Goal: Task Accomplishment & Management: Use online tool/utility

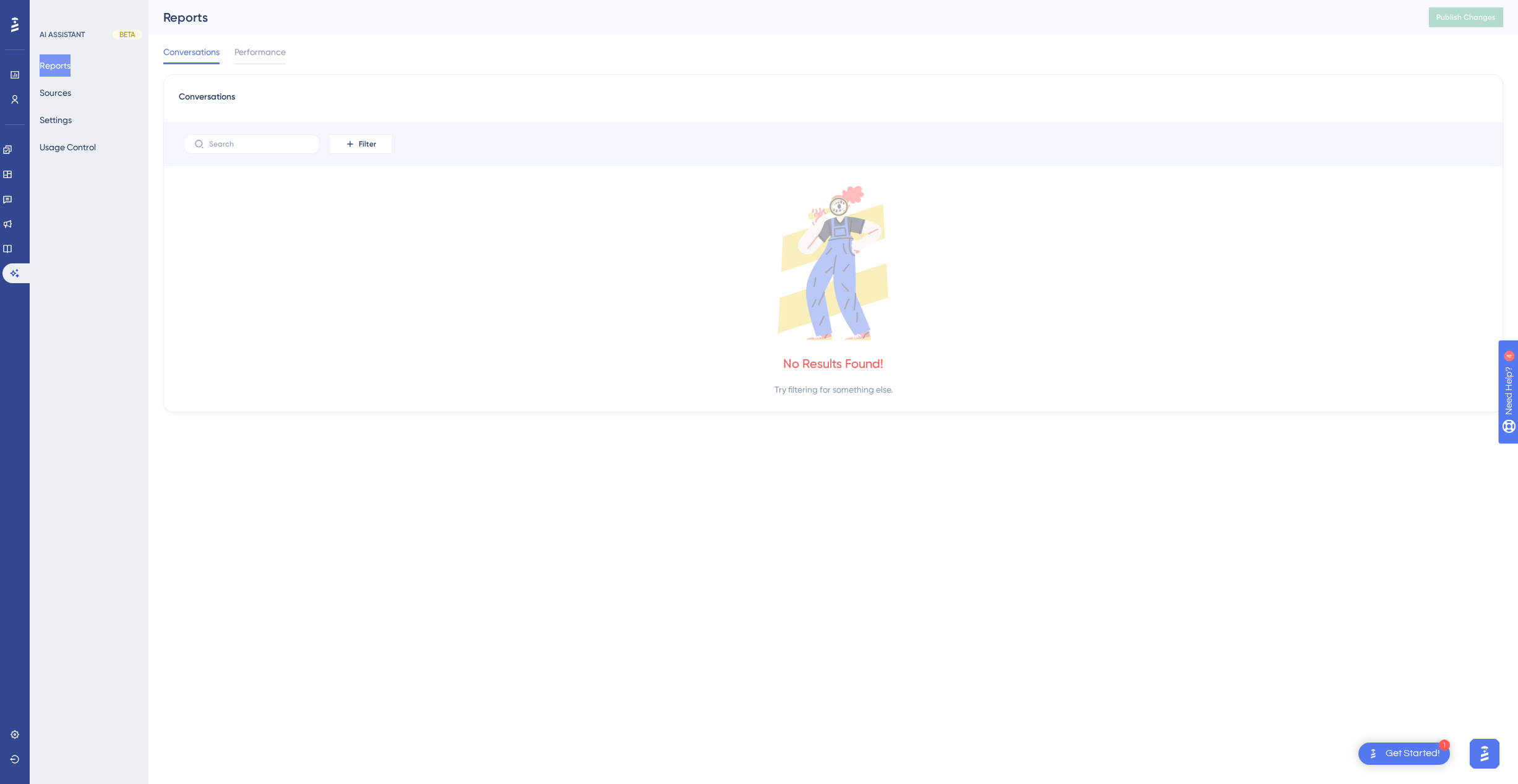
click at [1429, 752] on div "Get Started!" at bounding box center [1413, 753] width 55 height 13
click at [1287, 611] on div "Install Chrome Extension" at bounding box center [1335, 614] width 97 height 15
click at [1423, 0] on html "1 Get Started! Performance Users Engagement Widgets Feedback Product Updates Kn…" at bounding box center [759, 0] width 1518 height 0
click at [1420, 754] on div "Get Started!" at bounding box center [1413, 753] width 55 height 13
click at [1428, 480] on icon "Close Checklist" at bounding box center [1430, 479] width 8 height 8
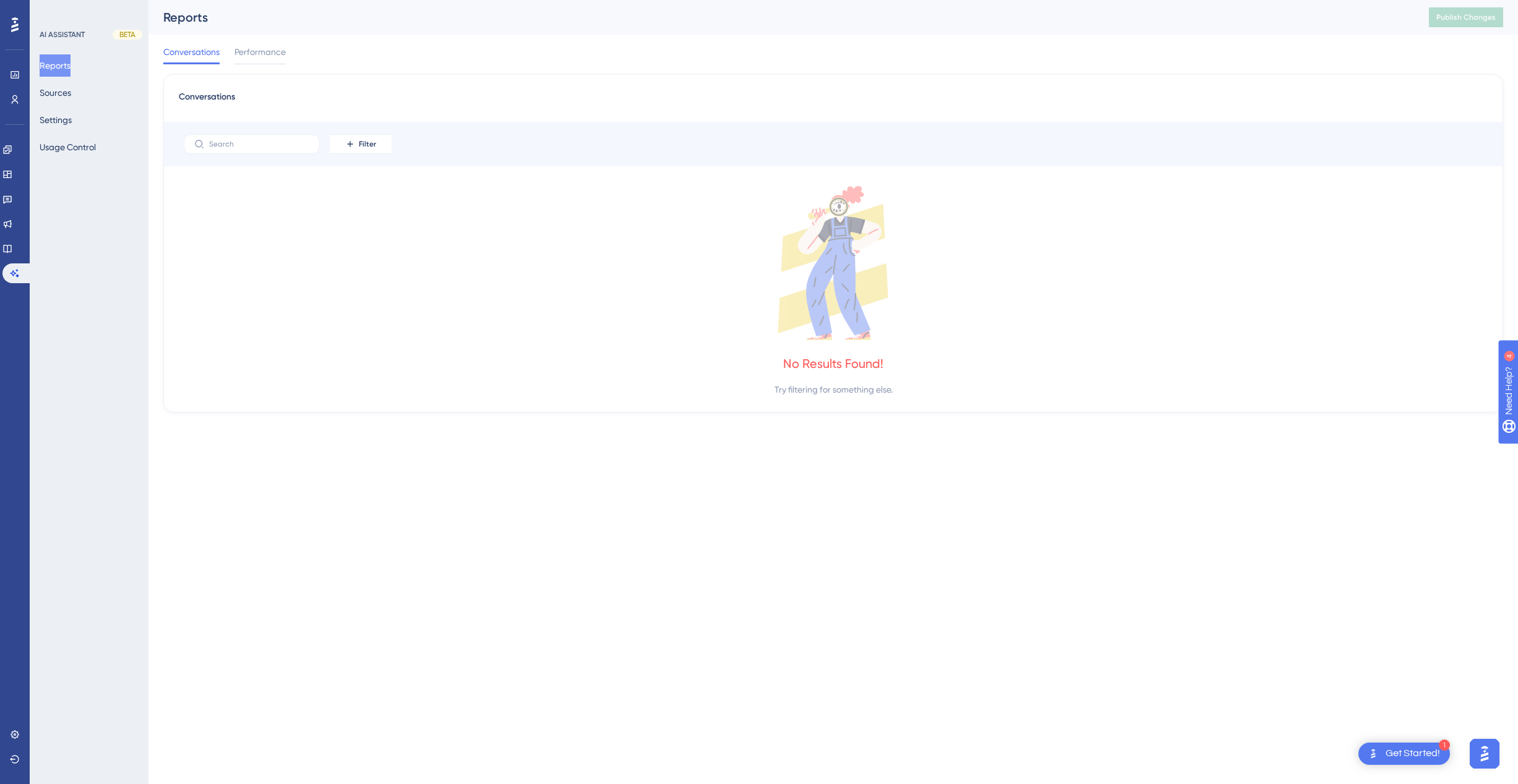
click at [1489, 758] on img "Open AI Assistant Launcher" at bounding box center [1484, 753] width 22 height 22
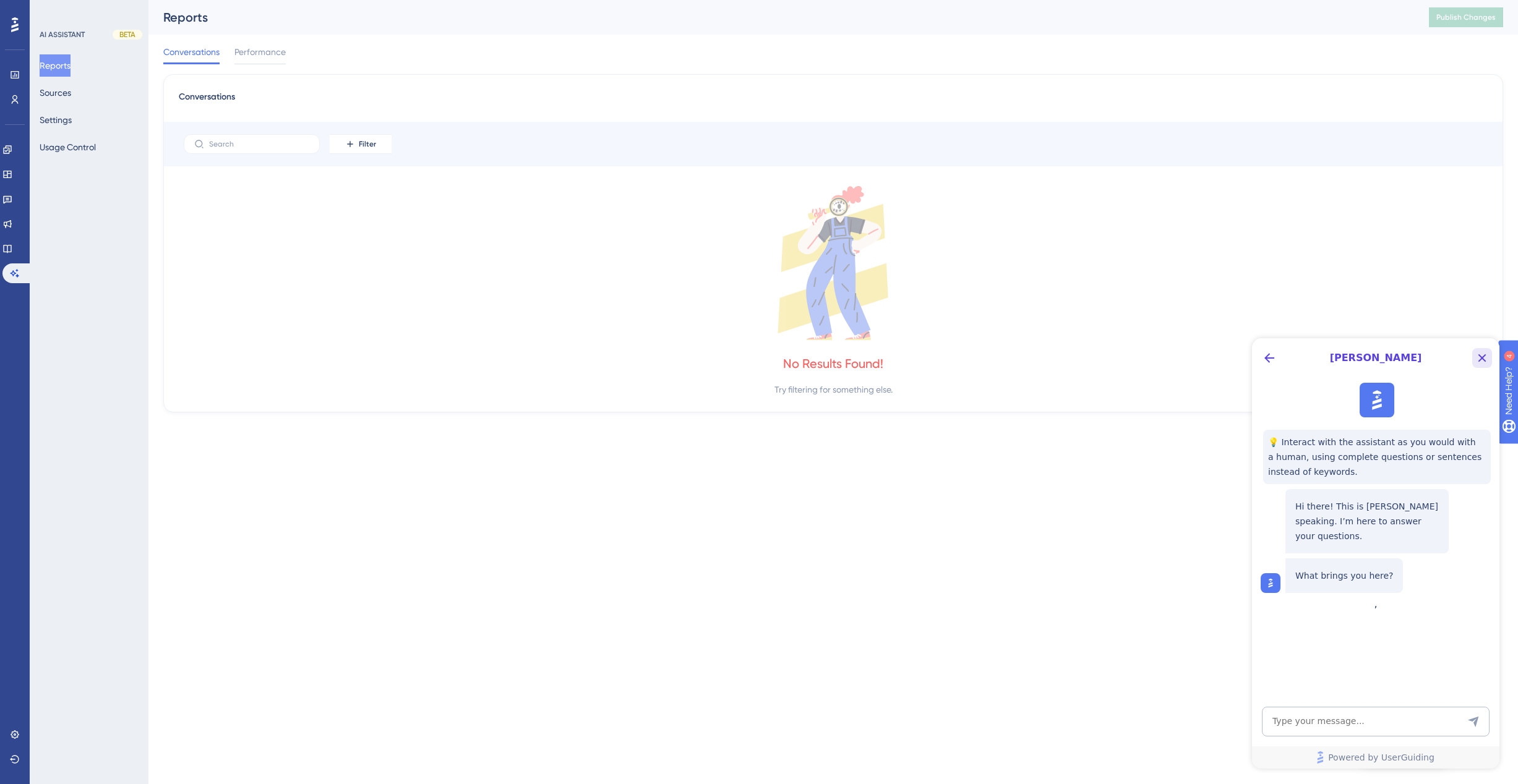
click at [1478, 358] on icon "Close Button" at bounding box center [1481, 358] width 15 height 15
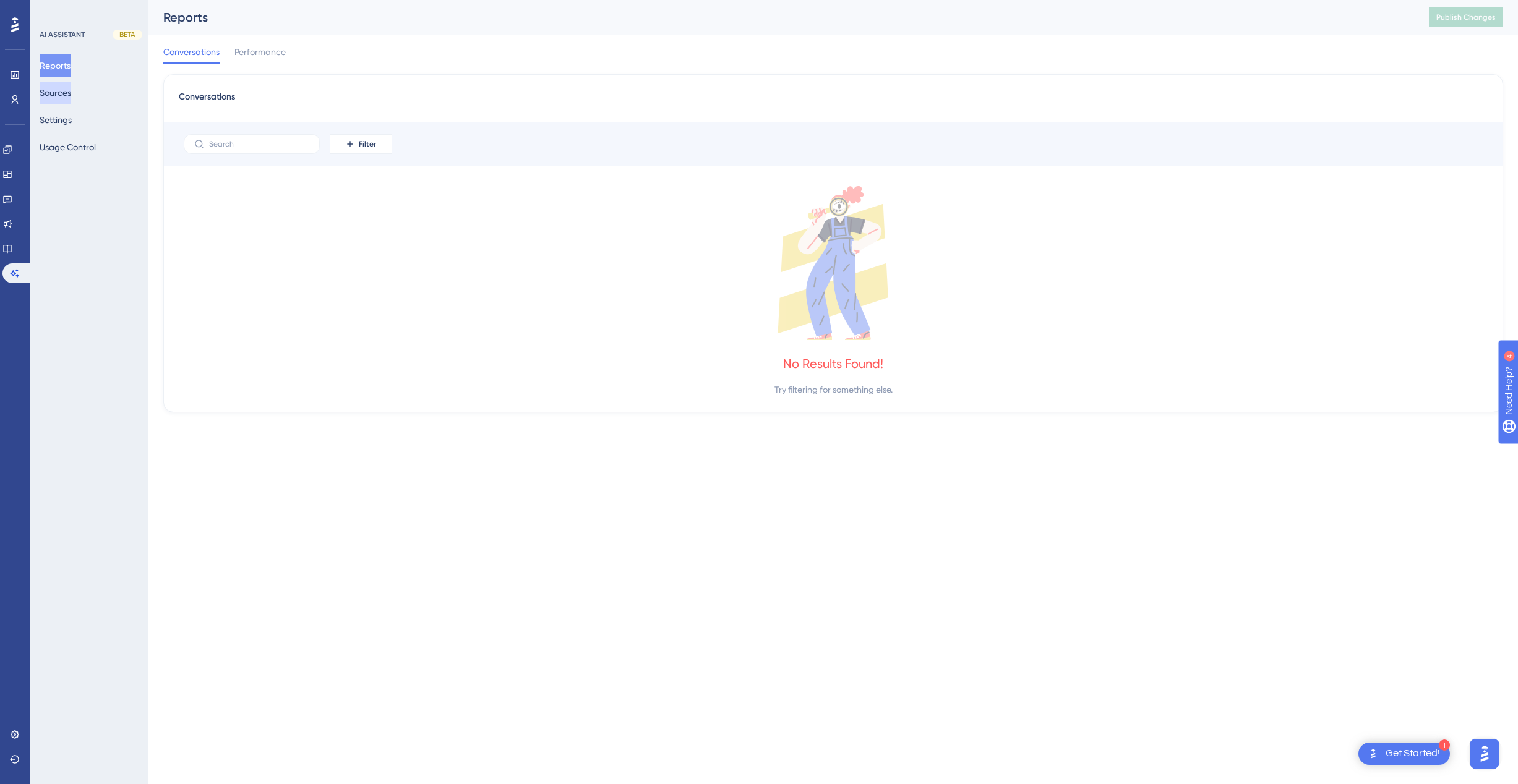
click at [69, 97] on button "Sources" at bounding box center [55, 92] width 31 height 22
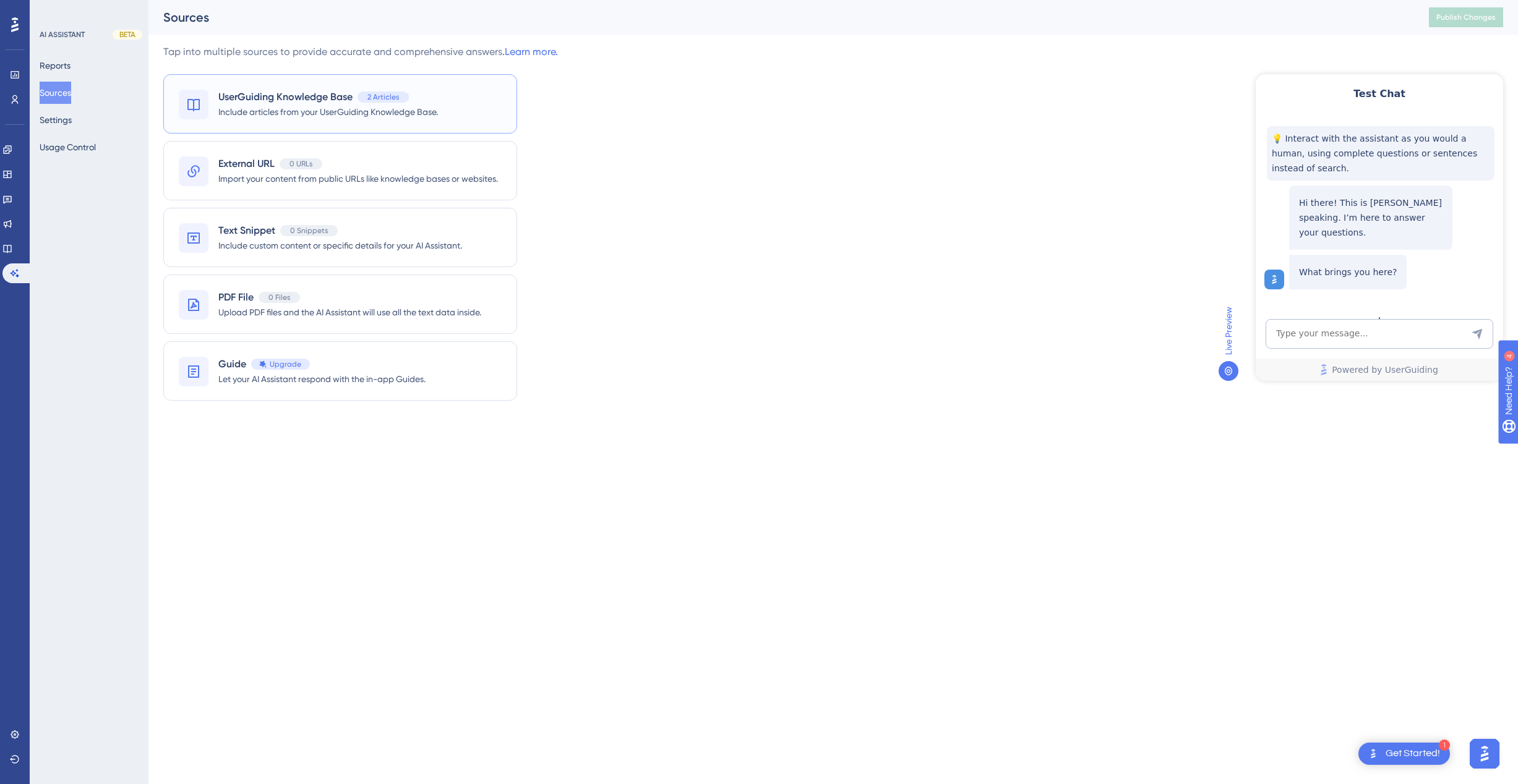
click at [329, 92] on span "UserGuiding Knowledge Base" at bounding box center [285, 97] width 134 height 15
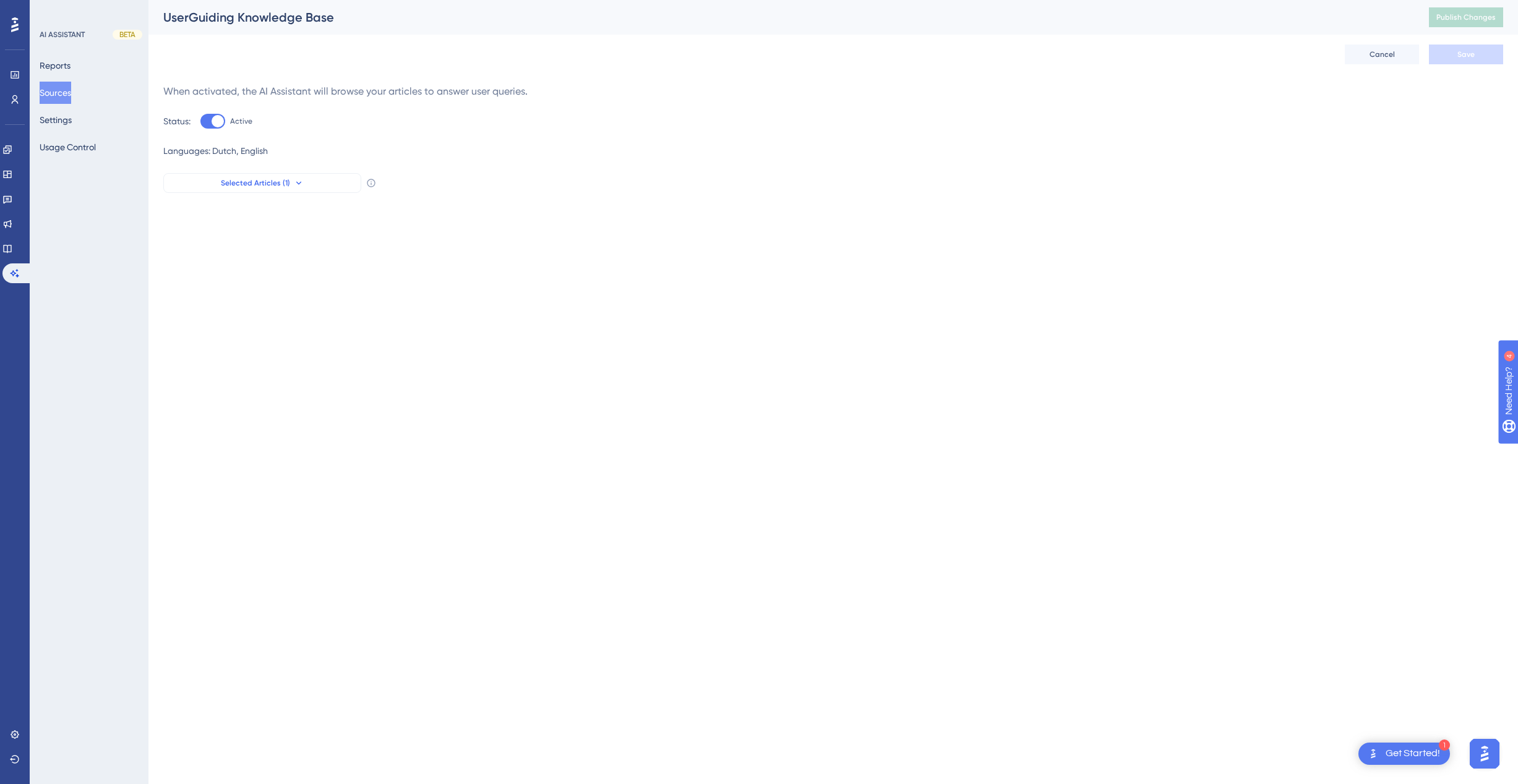
click at [296, 186] on icon at bounding box center [298, 182] width 10 height 10
click at [484, 196] on div "Performance Users Engagement Widgets Feedback Product Updates Knowledge Base AI…" at bounding box center [833, 106] width 1370 height 213
click at [312, 182] on button "Selected Articles (1)" at bounding box center [262, 183] width 198 height 20
click at [290, 254] on span "Hoe bereid ik het help center" at bounding box center [267, 248] width 113 height 15
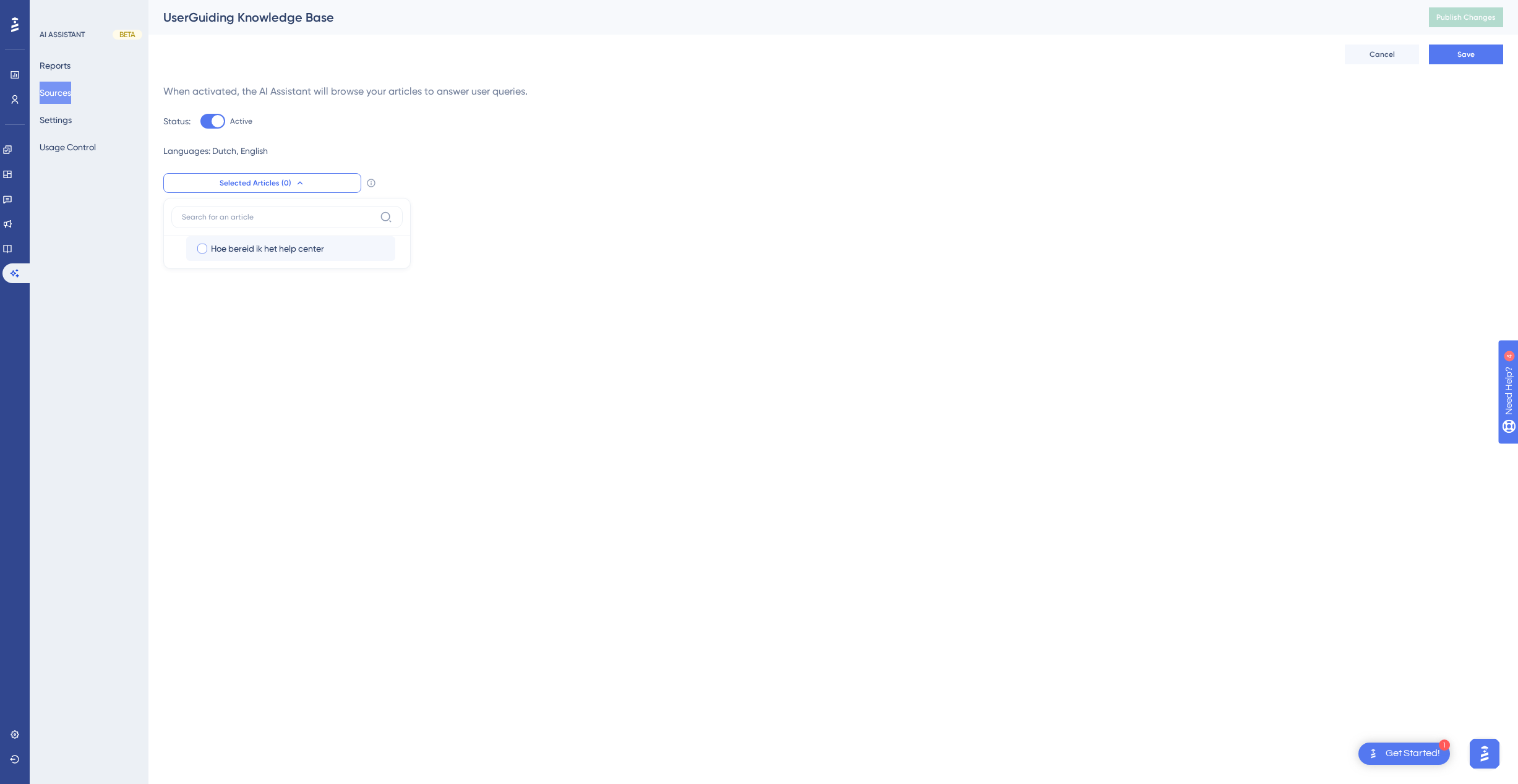
checkbox input "true"
click at [603, 232] on div "Performance Users Engagement Widgets Feedback Product Updates Knowledge Base AI…" at bounding box center [759, 116] width 1518 height 232
click at [54, 118] on button "Settings" at bounding box center [56, 119] width 32 height 22
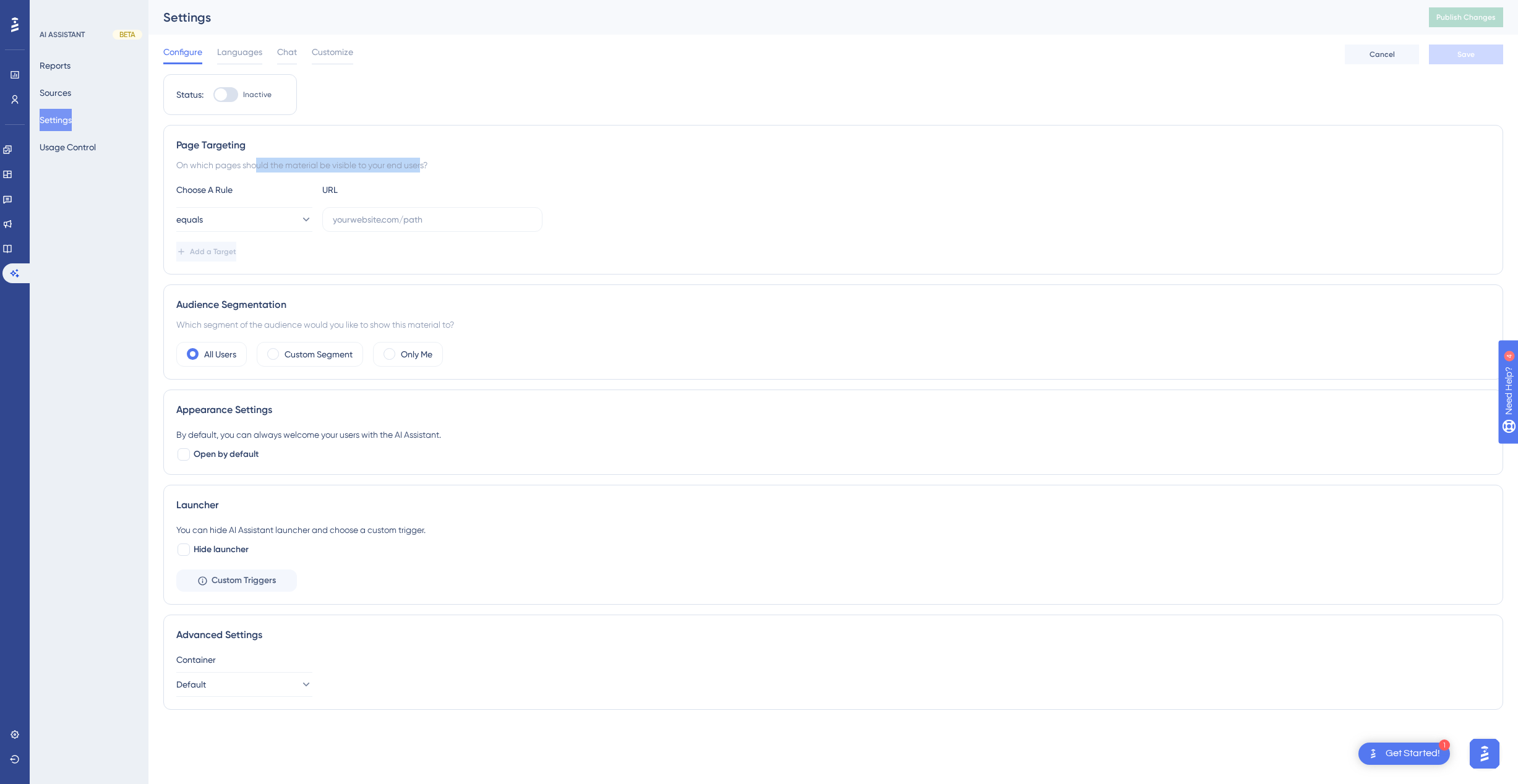
drag, startPoint x: 236, startPoint y: 166, endPoint x: 420, endPoint y: 175, distance: 184.2
click at [414, 175] on div "Page Targeting On which pages should the material be visible to your end users?…" at bounding box center [833, 199] width 1339 height 150
click at [427, 175] on div "Page Targeting On which pages should the material be visible to your end users?…" at bounding box center [833, 199] width 1339 height 150
click at [86, 150] on button "Usage Control" at bounding box center [68, 147] width 57 height 22
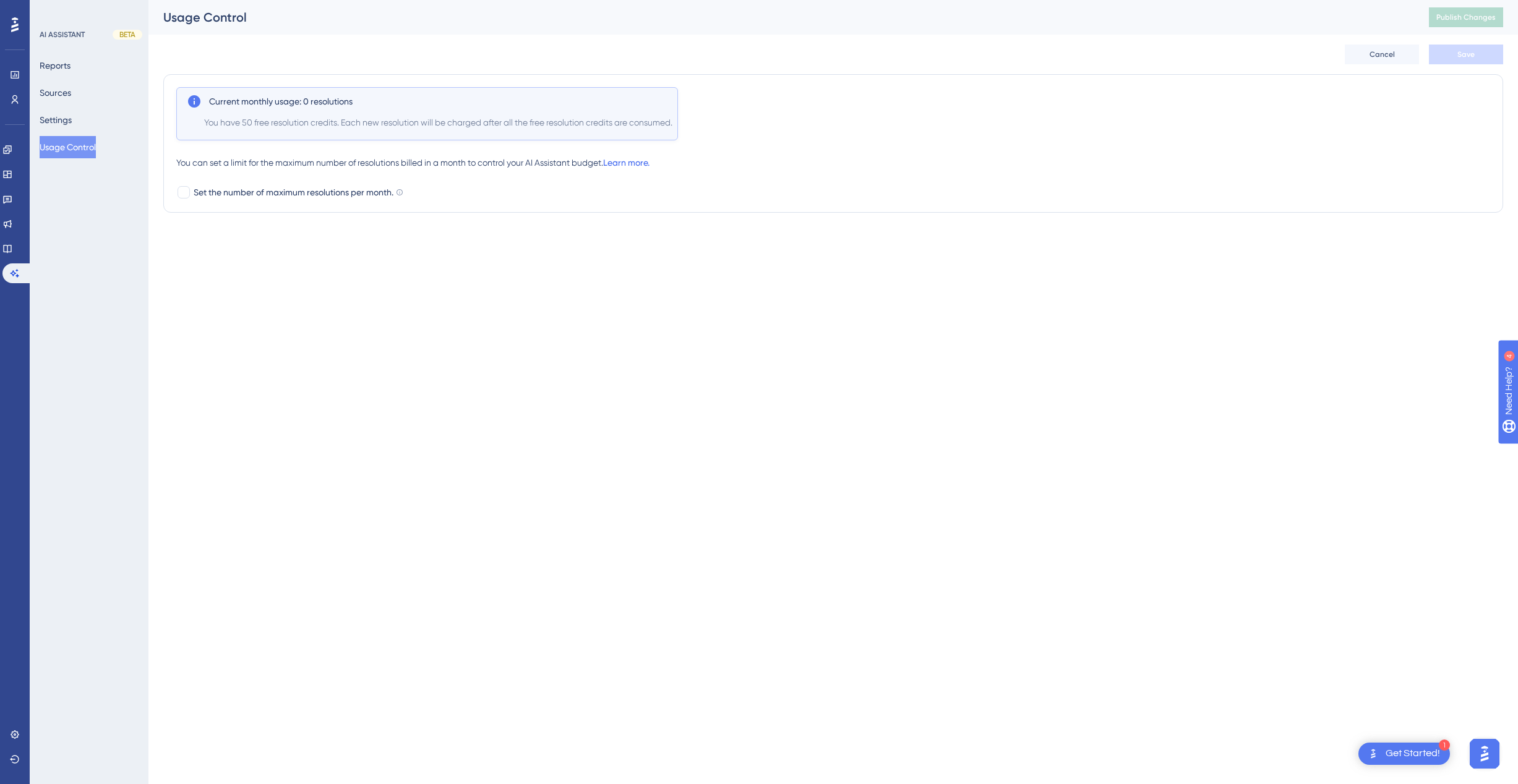
click at [635, 165] on link "Learn more." at bounding box center [626, 162] width 46 height 10
click at [12, 146] on icon at bounding box center [7, 149] width 10 height 10
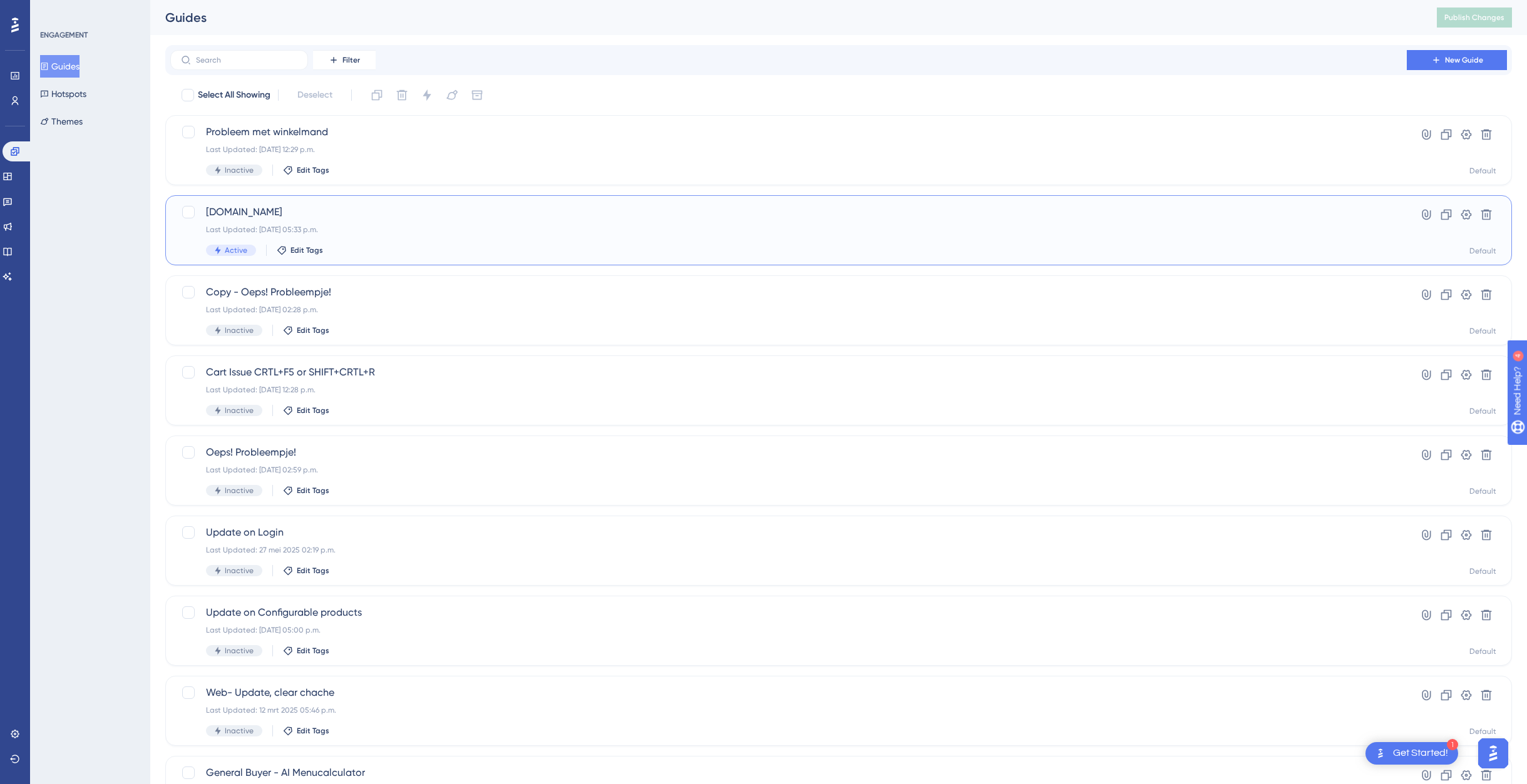
click at [382, 229] on div "Last Updated: [DATE] 05:33 p.m." at bounding box center [789, 229] width 1165 height 10
